Goal: Use online tool/utility: Utilize a website feature to perform a specific function

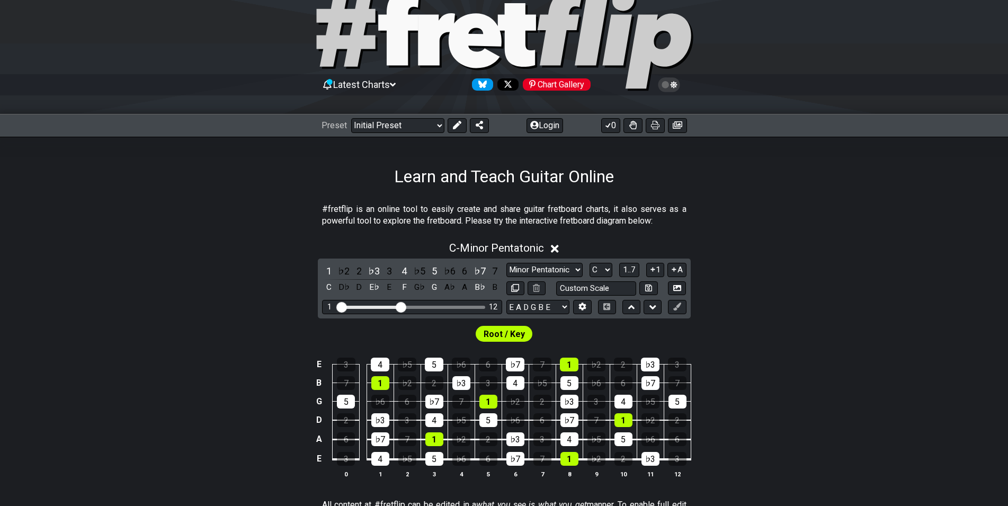
scroll to position [54, 0]
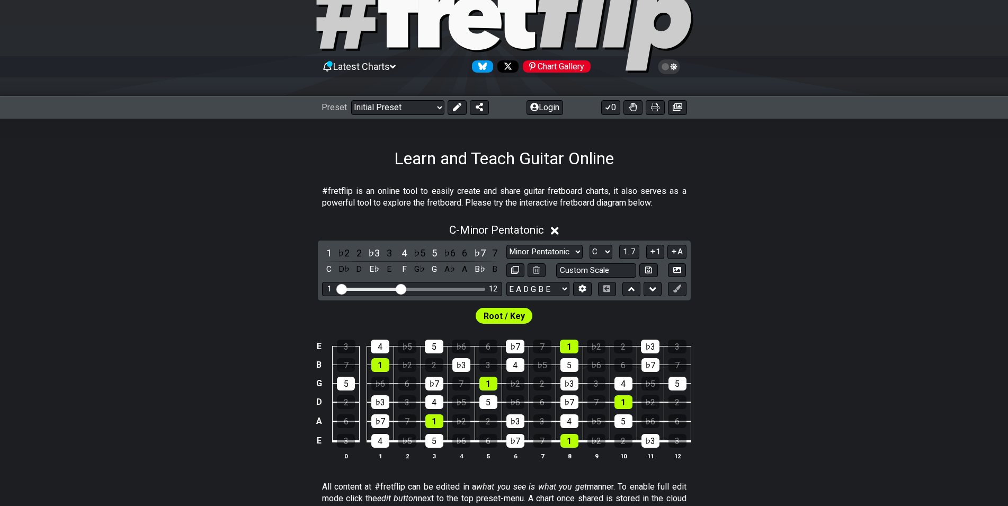
click at [559, 233] on icon at bounding box center [555, 231] width 8 height 8
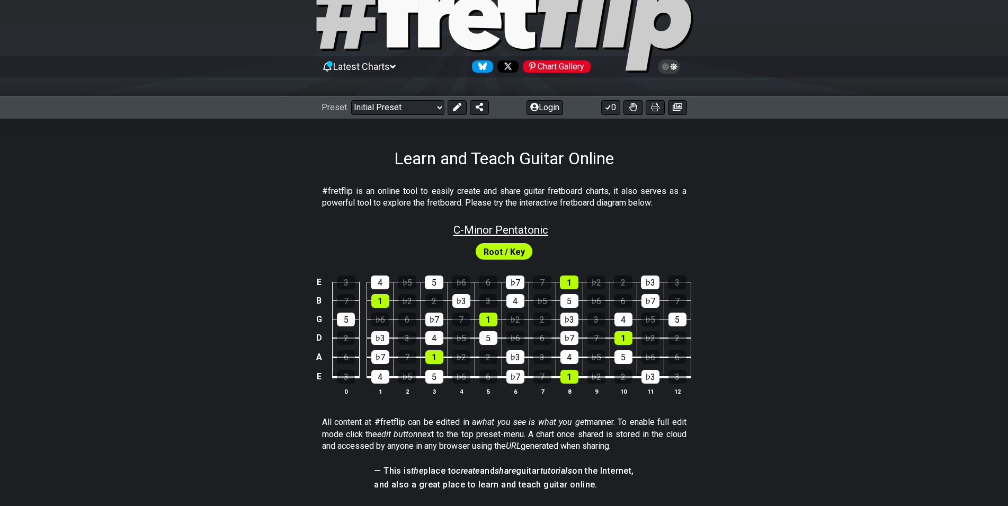
click at [519, 229] on span "C - Minor Pentatonic" at bounding box center [500, 229] width 95 height 13
select select "C"
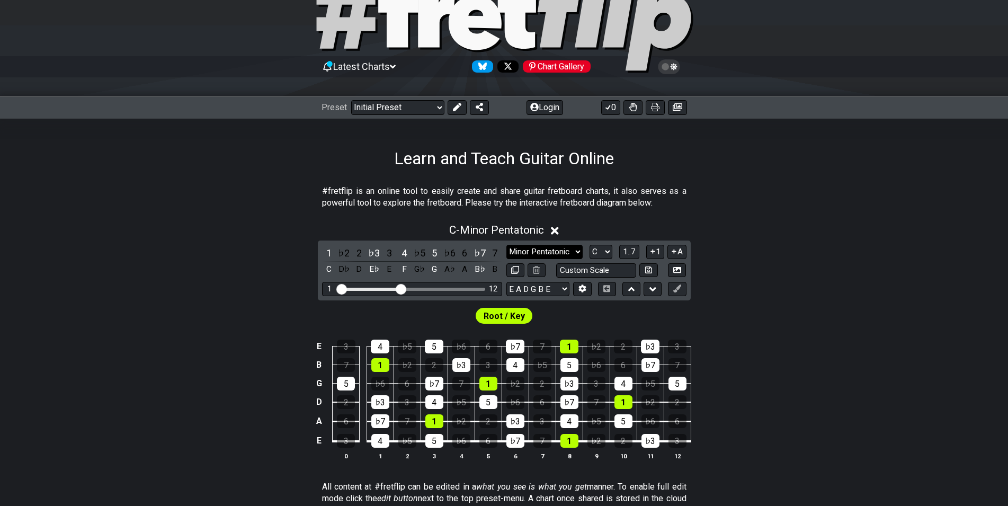
click at [506, 245] on select "Minor Pentatonic Click to edit Minor Pentatonic Major Pentatonic Minor Blues Ma…" at bounding box center [544, 252] width 76 height 14
click option "Minor Pentatonic" at bounding box center [0, 0] width 0 height 0
click at [506, 245] on select "Minor Pentatonic Click to edit Minor Pentatonic Major Pentatonic Minor Blues Ma…" at bounding box center [544, 252] width 76 height 14
click at [731, 315] on div "Root / Key" at bounding box center [504, 312] width 1008 height 25
click at [594, 271] on input "text" at bounding box center [596, 270] width 80 height 14
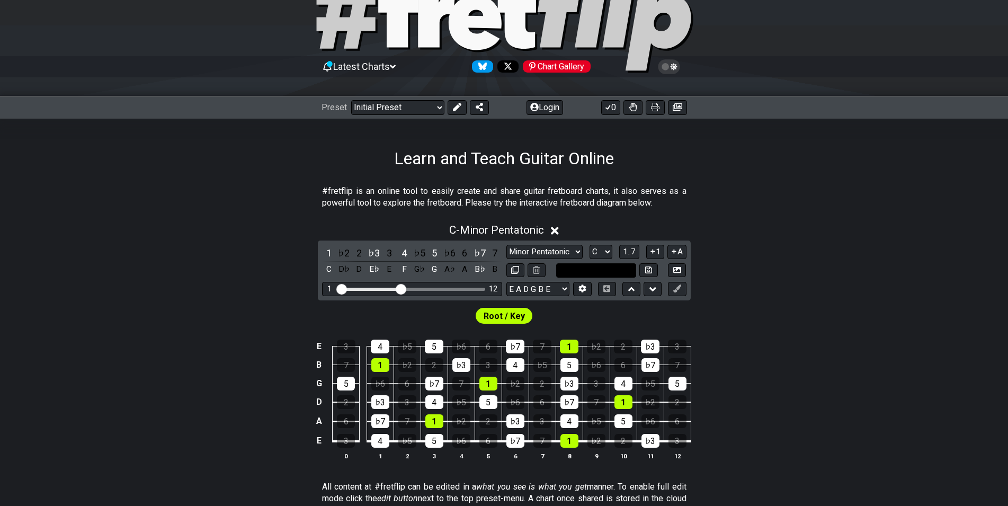
click at [594, 271] on input "text" at bounding box center [596, 270] width 80 height 14
type input "Custom Scale"
click at [340, 252] on div "♭2" at bounding box center [344, 253] width 14 height 14
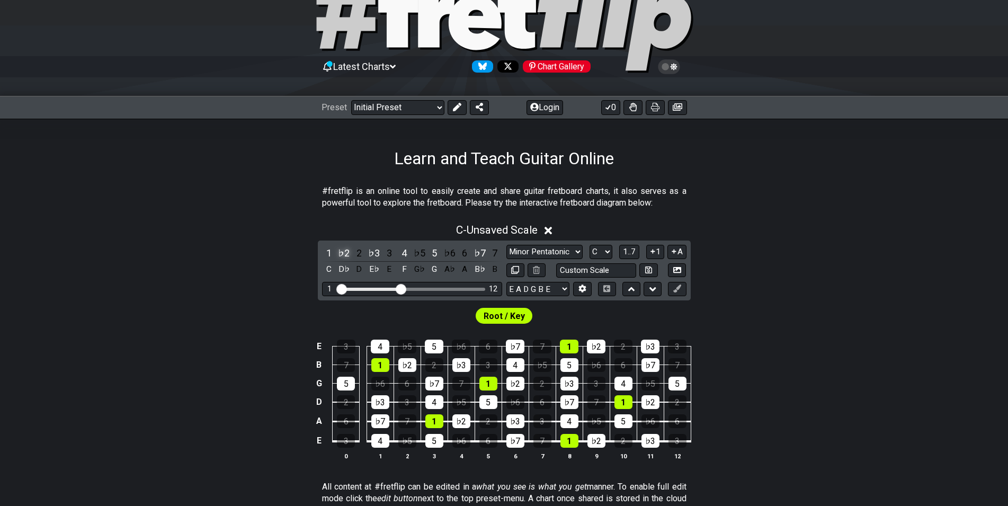
click at [340, 252] on div "♭2" at bounding box center [344, 253] width 14 height 14
click at [506, 282] on select "E A D G B E E A D G B E E A D G B E B E A D F♯ B A D G C E A D A D G B E E♭ A♭ …" at bounding box center [537, 289] width 63 height 14
